Goal: Book appointment/travel/reservation

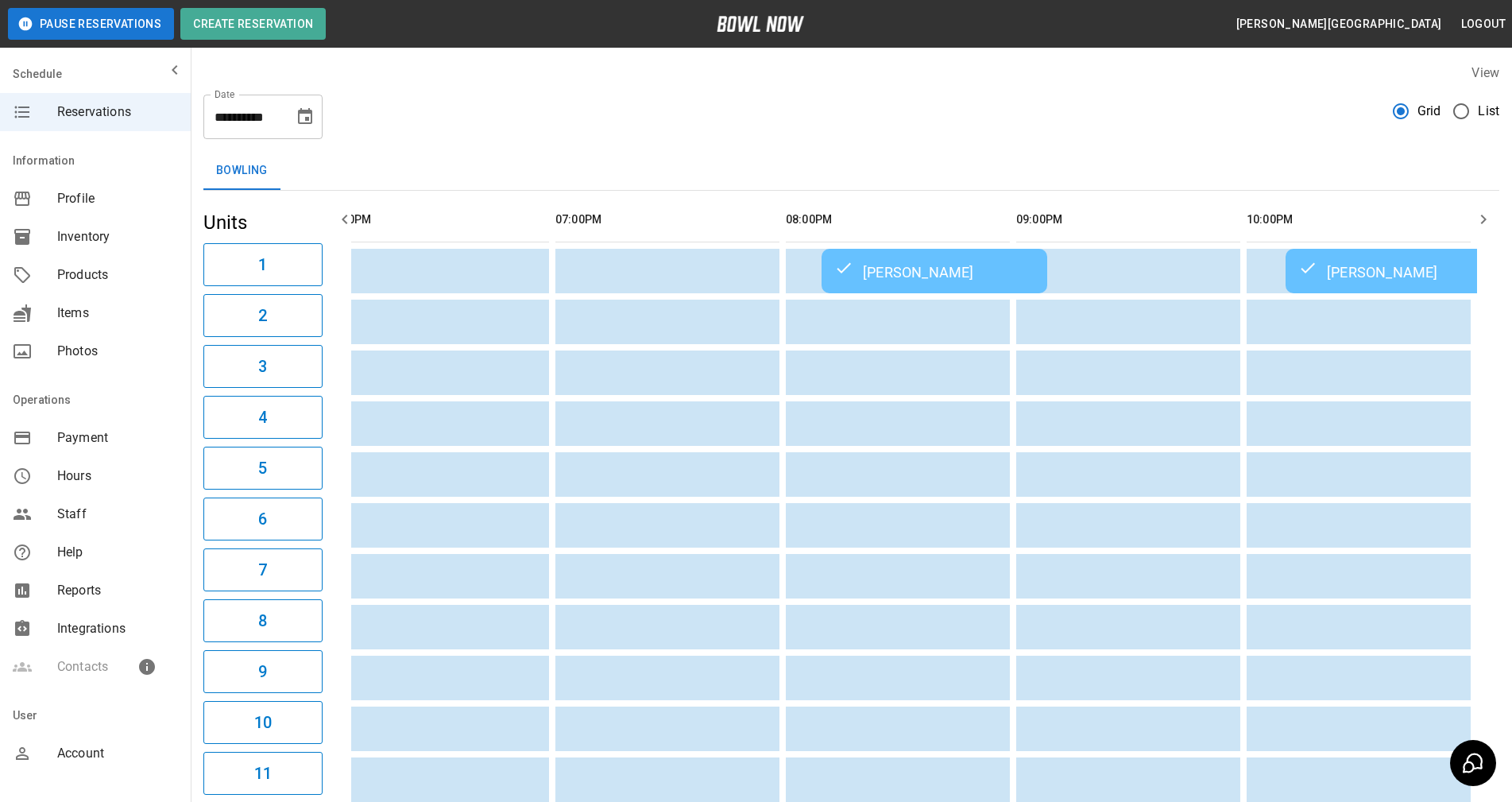
scroll to position [0, 736]
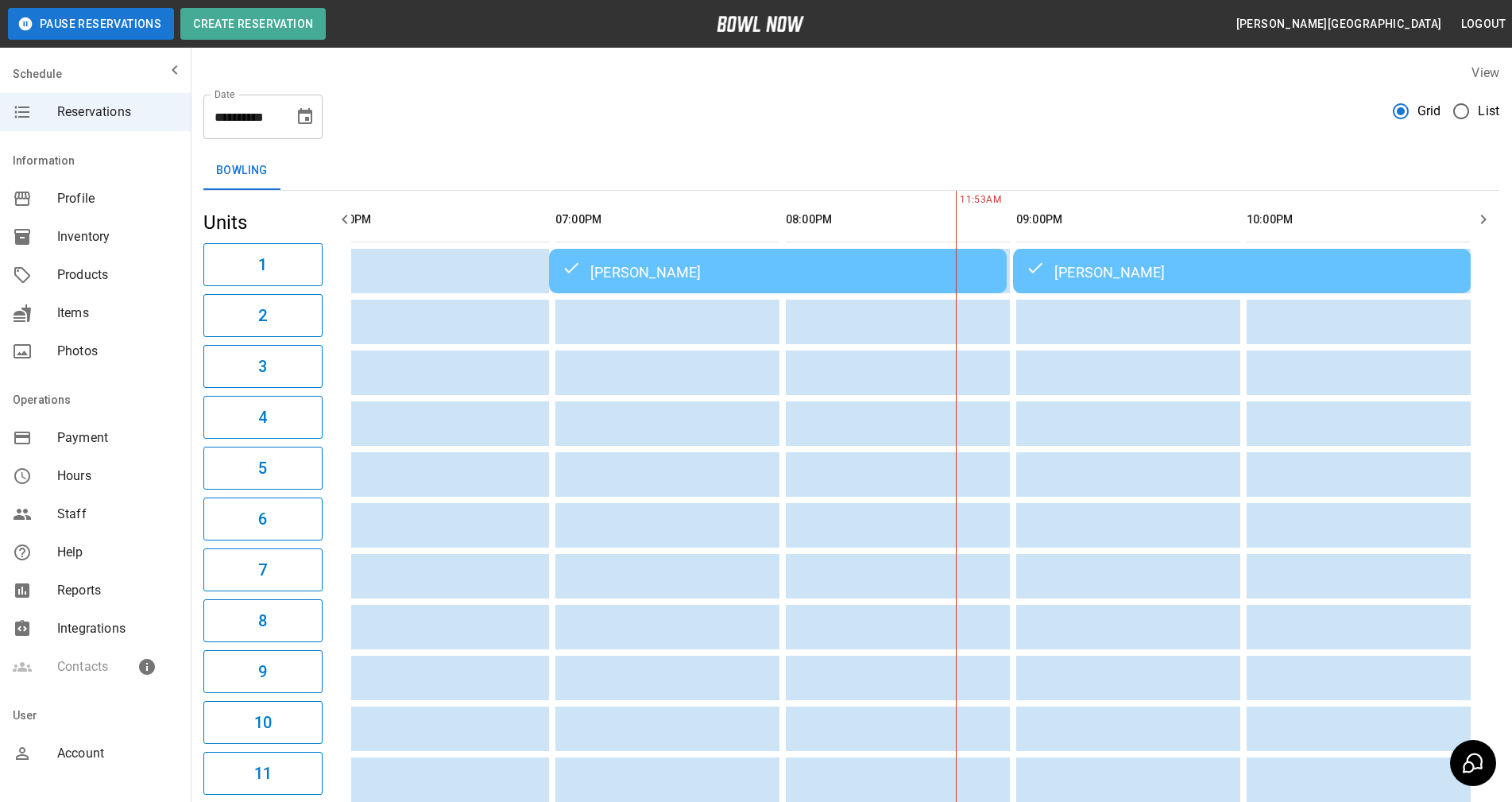
click at [293, 121] on button "Choose date, selected date is Aug 22, 2025" at bounding box center [305, 117] width 32 height 32
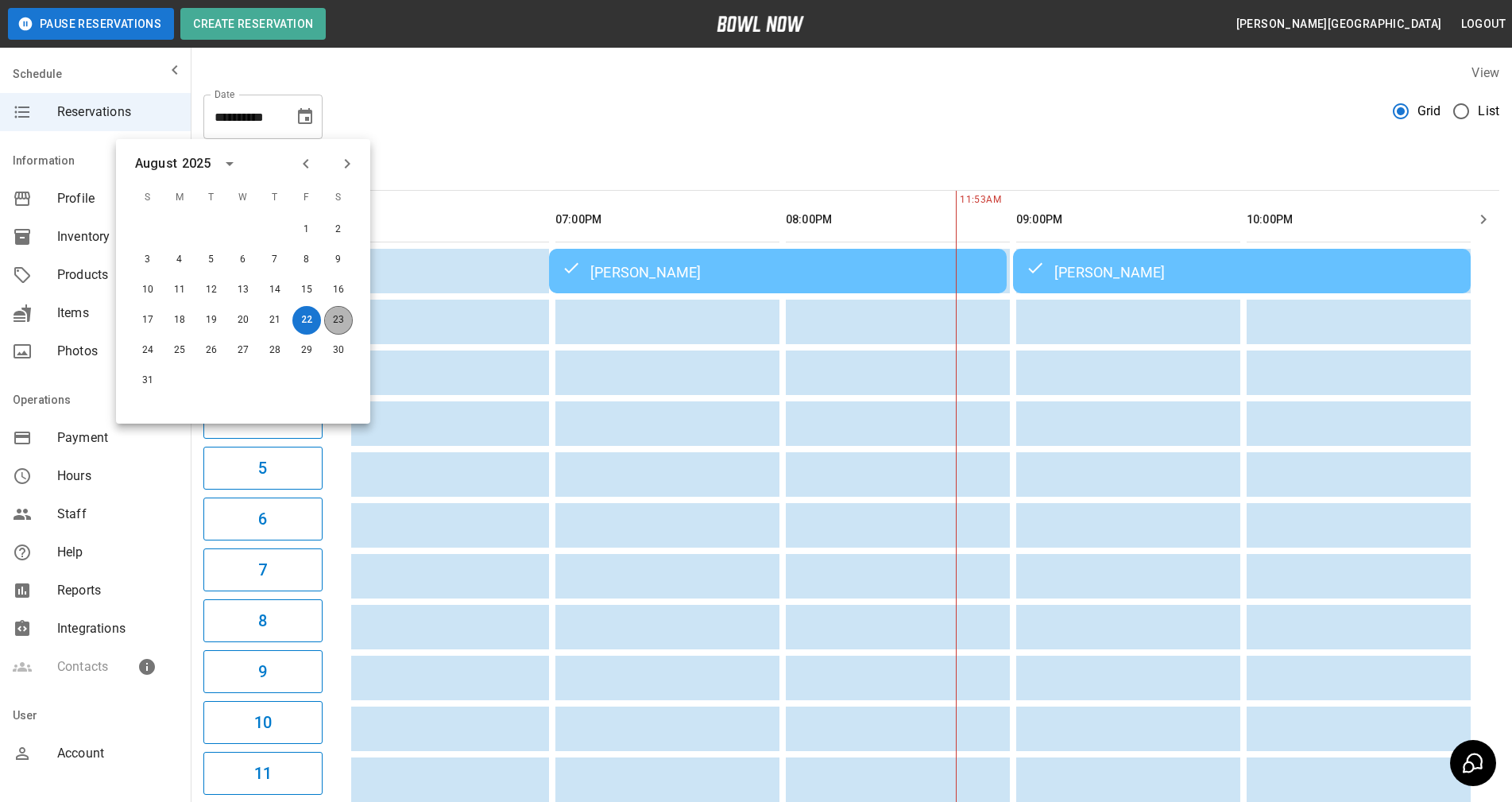
click at [331, 324] on button "23" at bounding box center [338, 320] width 29 height 29
type input "**********"
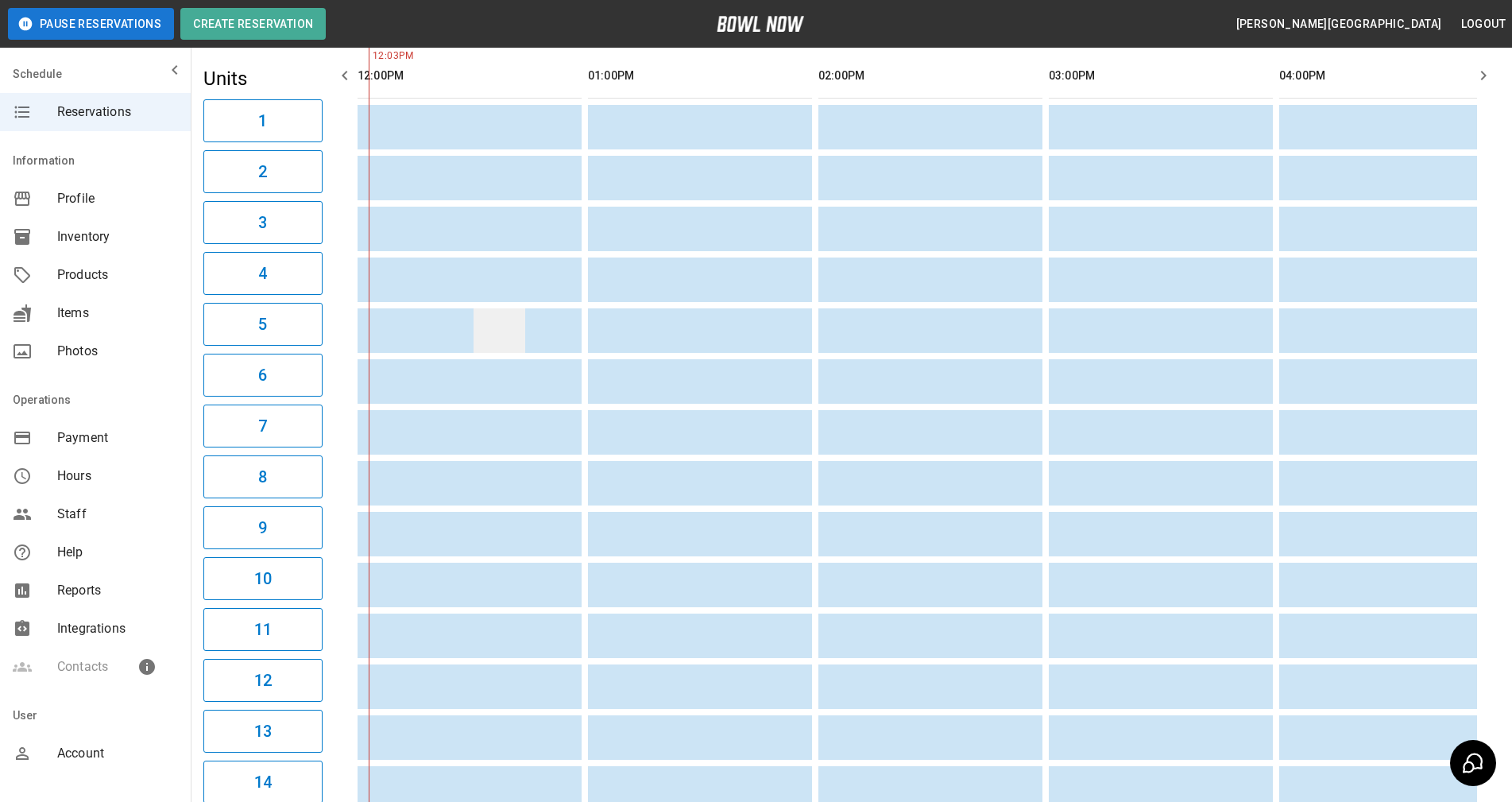
scroll to position [0, 0]
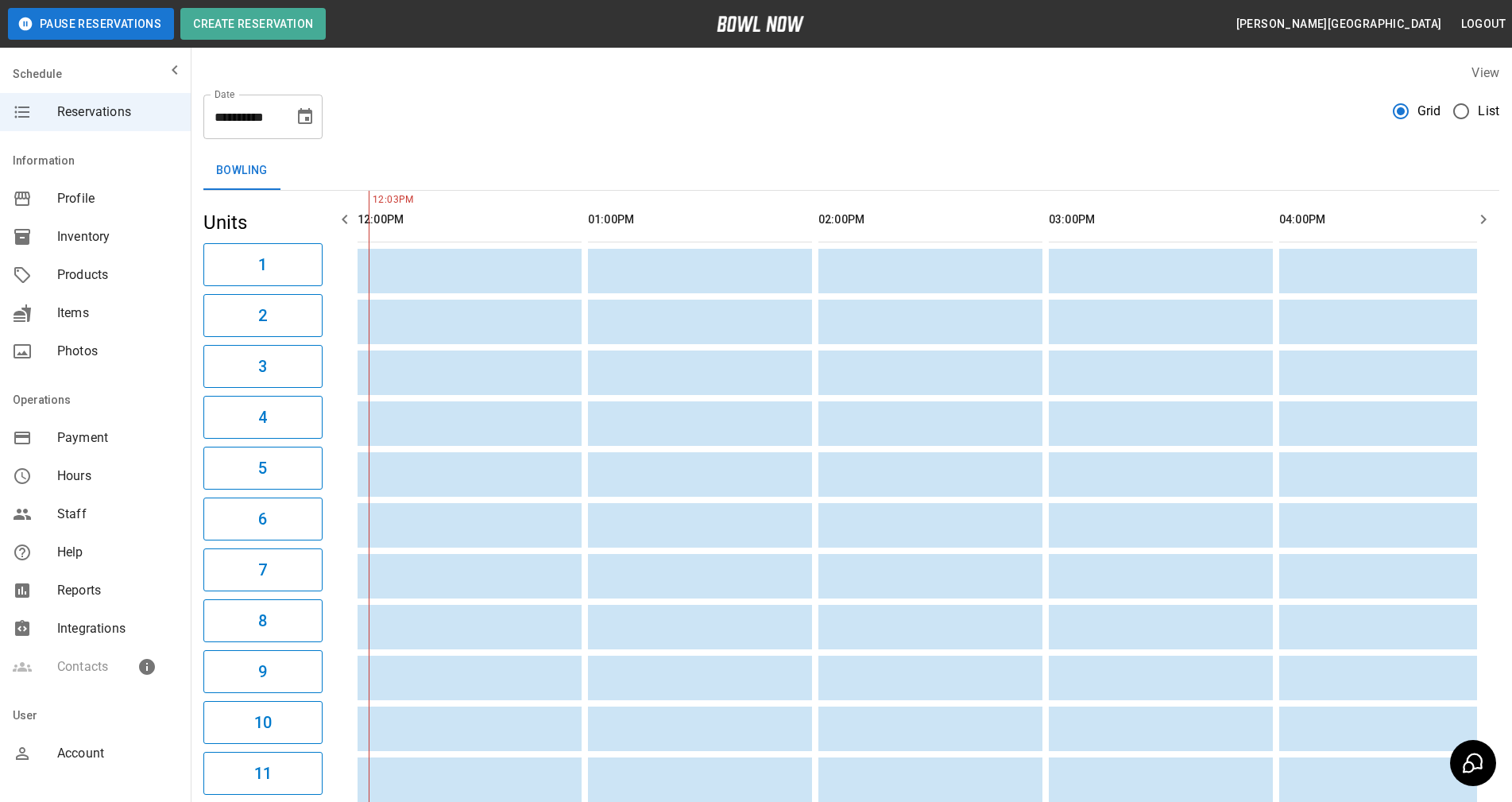
click at [1483, 217] on icon "button" at bounding box center [1483, 219] width 6 height 10
click at [1491, 219] on icon "button" at bounding box center [1482, 219] width 19 height 19
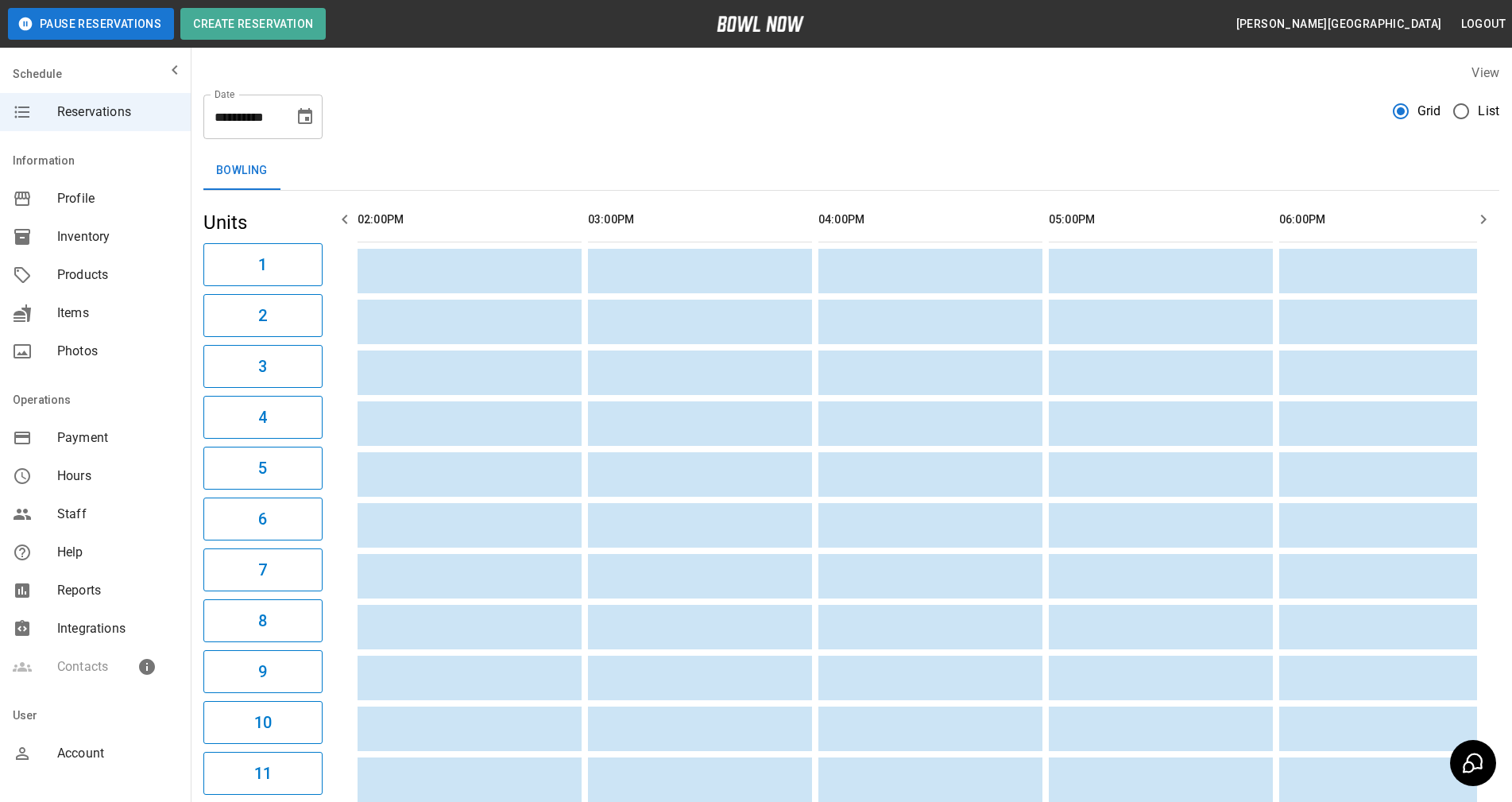
click at [1487, 216] on icon "button" at bounding box center [1482, 219] width 19 height 19
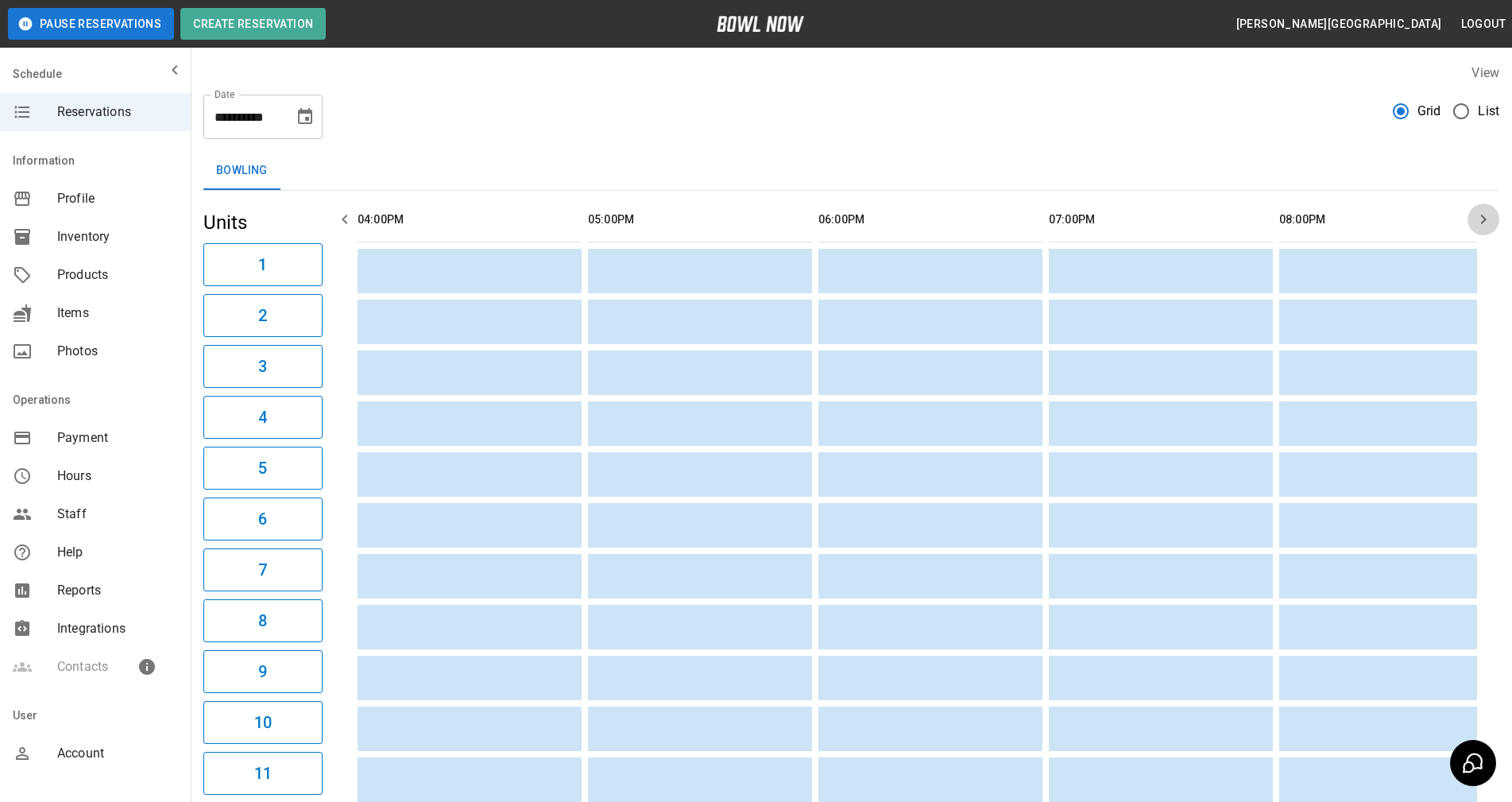
scroll to position [0, 0]
click at [1487, 216] on icon "button" at bounding box center [1482, 219] width 19 height 19
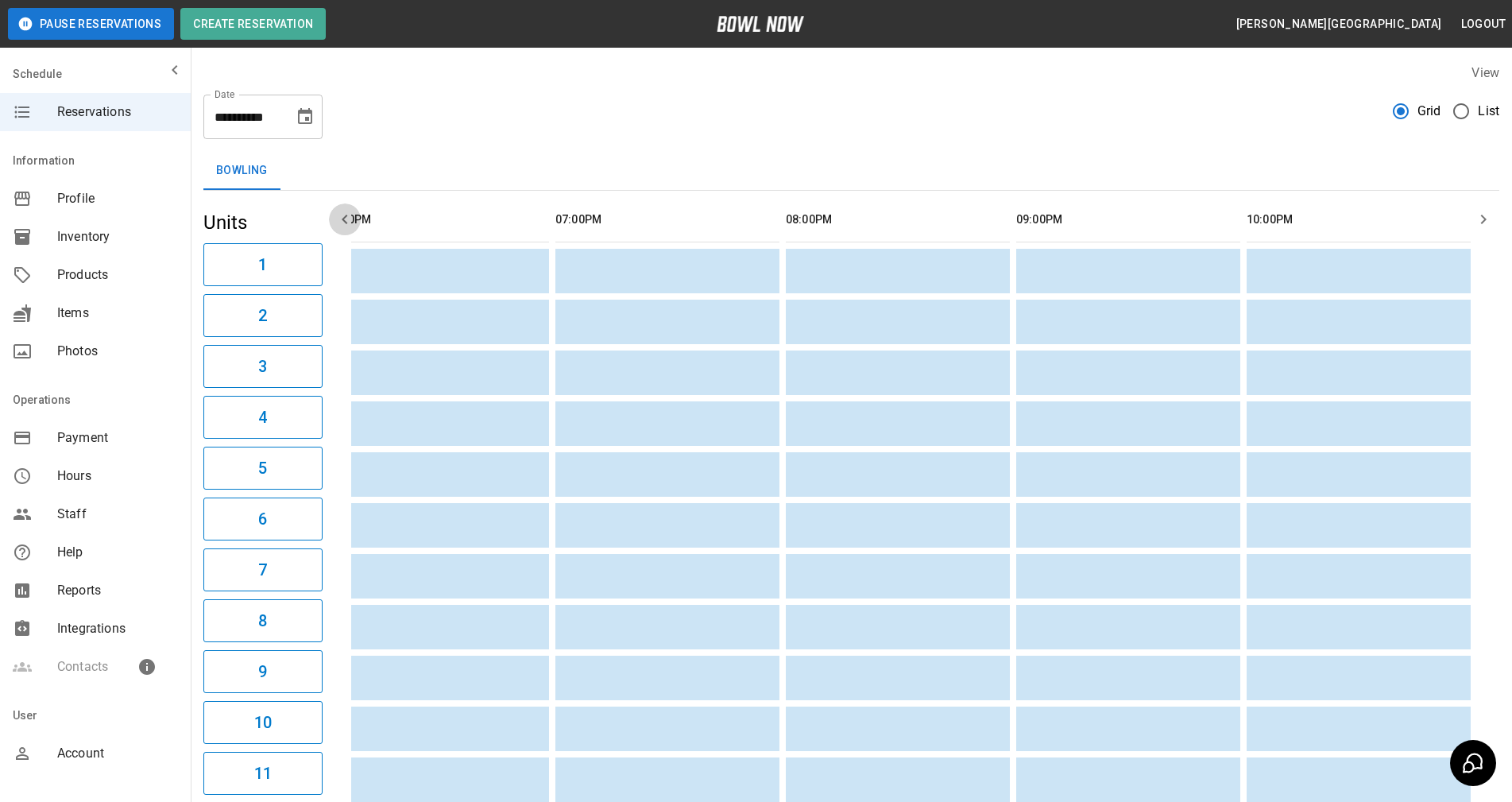
click at [344, 217] on icon "button" at bounding box center [345, 219] width 6 height 10
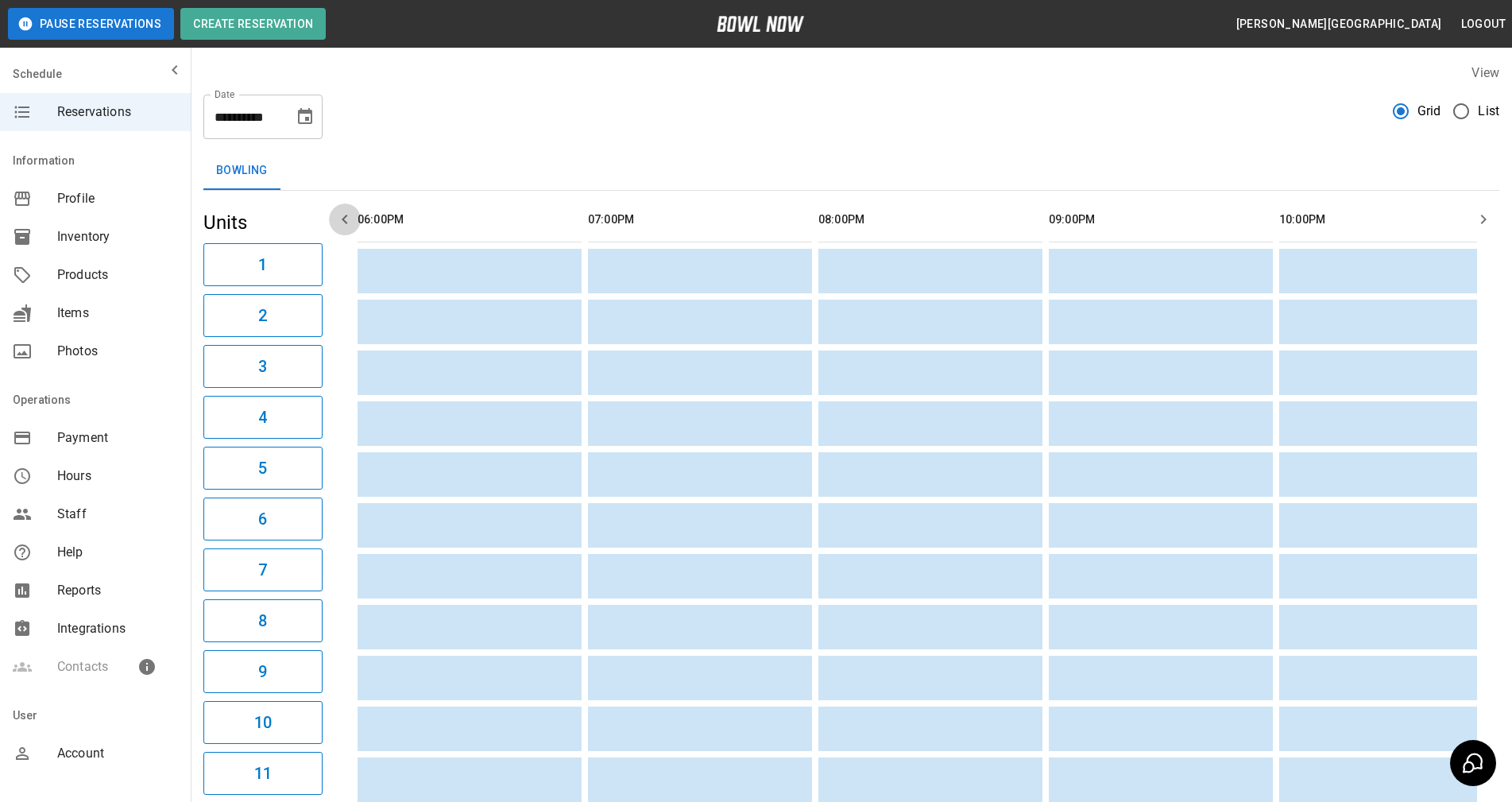
click at [344, 217] on icon "button" at bounding box center [345, 219] width 6 height 10
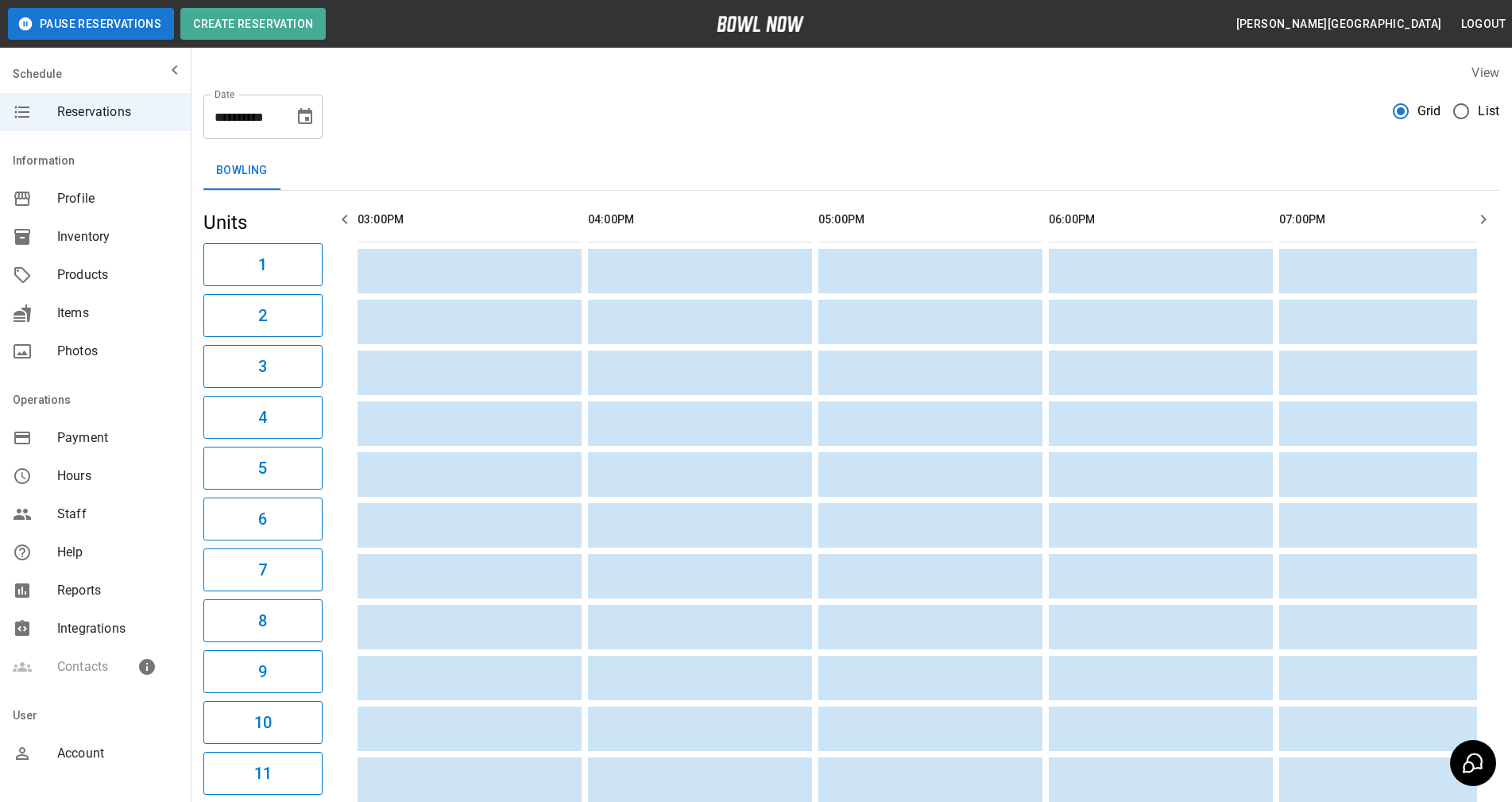
click at [344, 217] on icon "button" at bounding box center [345, 219] width 6 height 10
